Goal: Task Accomplishment & Management: Use online tool/utility

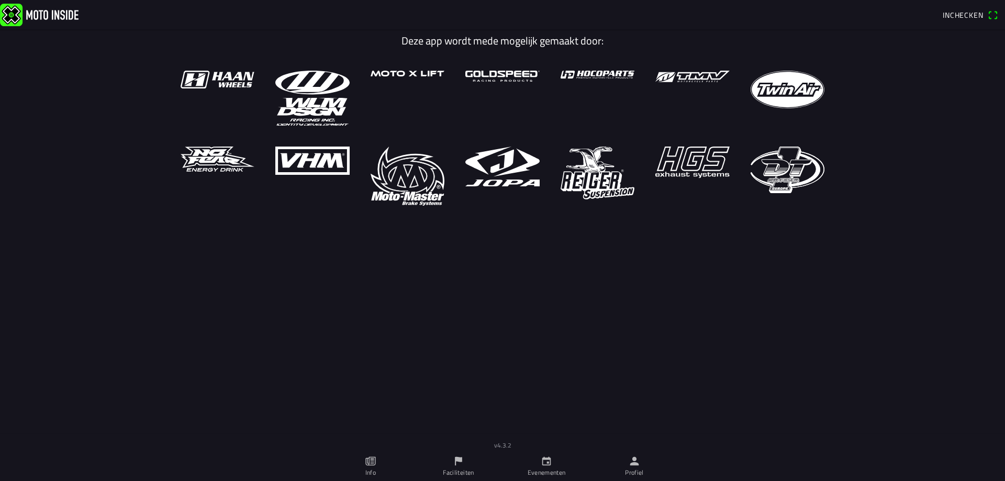
click at [542, 465] on icon "calendar" at bounding box center [547, 462] width 12 height 12
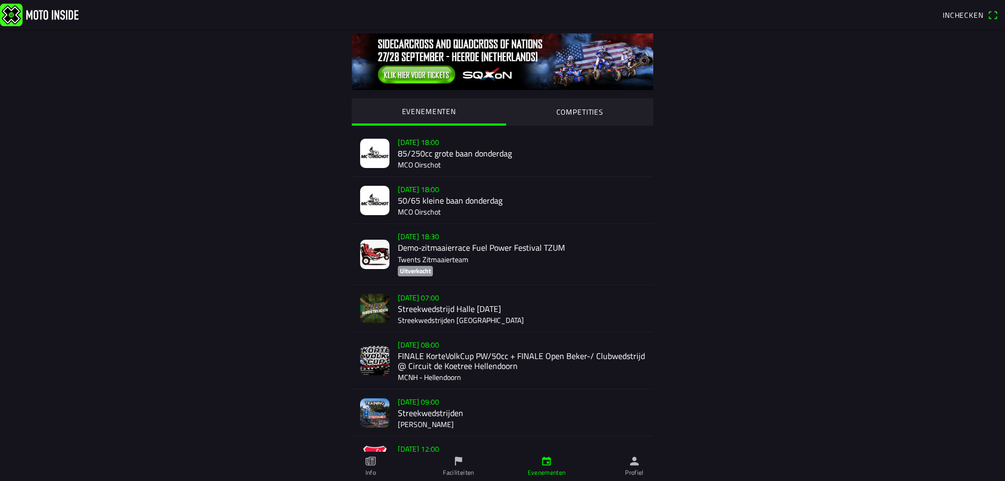
click at [929, 13] on link at bounding box center [469, 14] width 938 height 23
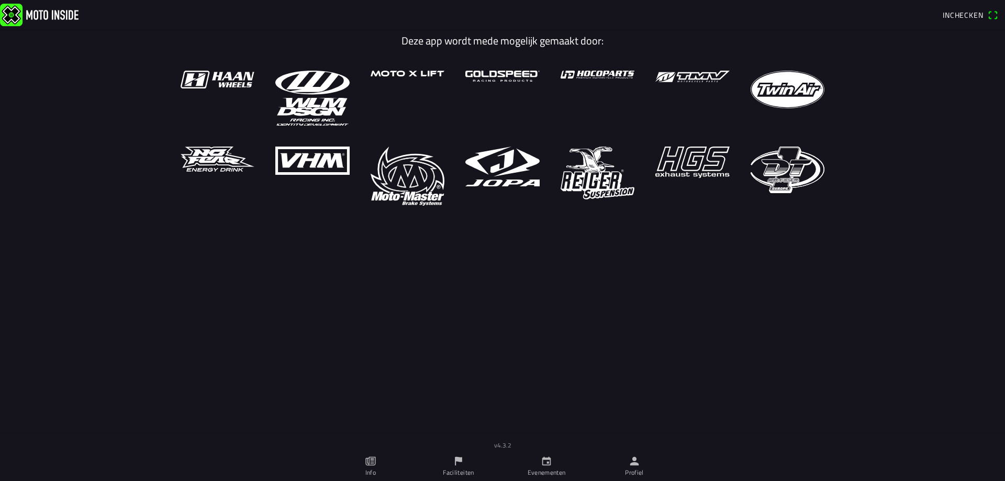
click at [952, 15] on span "Inchecken" at bounding box center [963, 14] width 41 height 11
